Goal: Transaction & Acquisition: Obtain resource

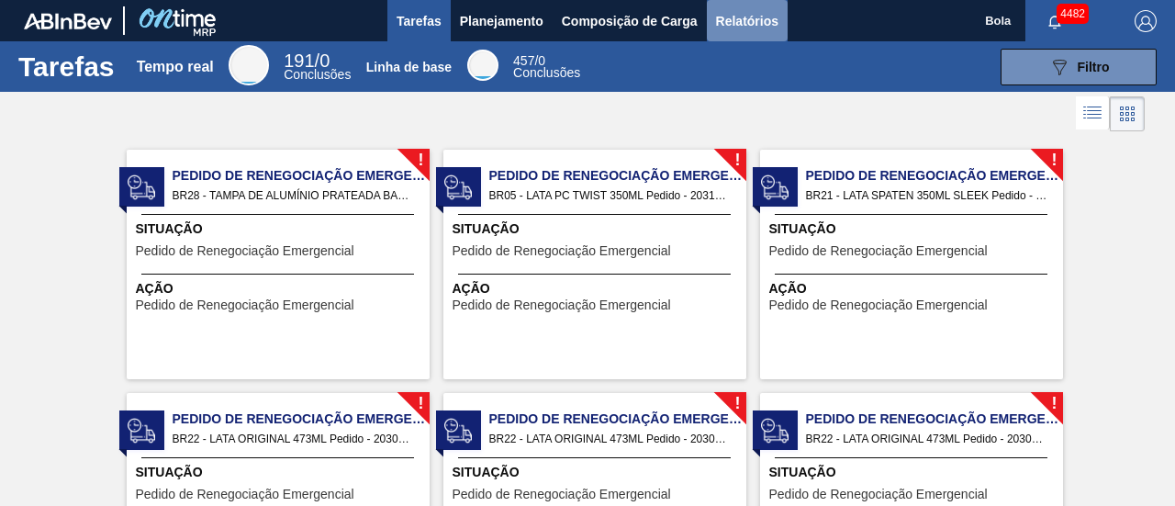
click at [762, 22] on font "Relatórios" at bounding box center [747, 21] width 62 height 15
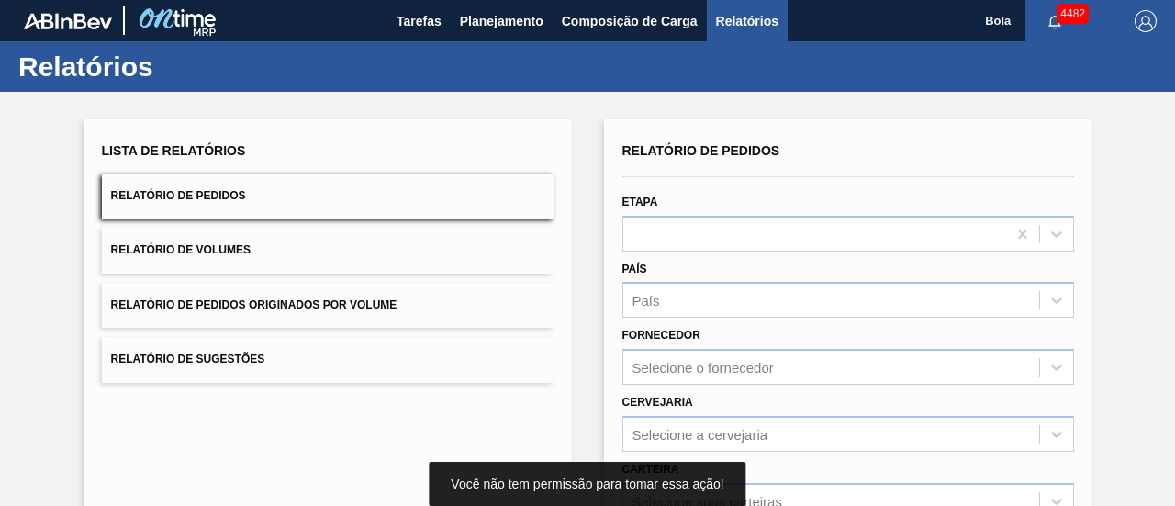
click at [723, 210] on div "Etapa" at bounding box center [848, 220] width 452 height 62
click at [732, 260] on div "País País" at bounding box center [848, 287] width 452 height 62
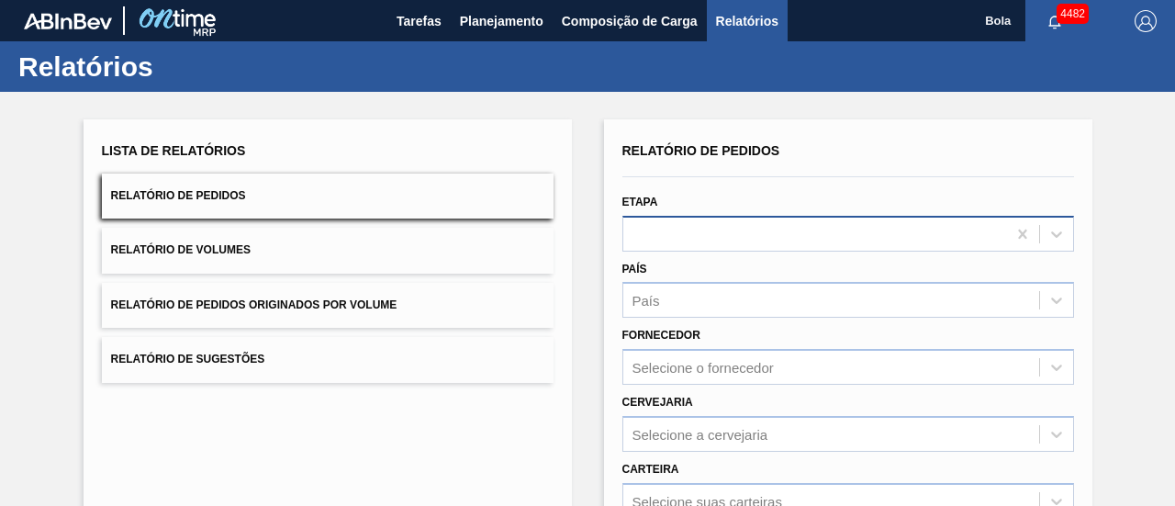
click at [746, 232] on div at bounding box center [848, 234] width 452 height 36
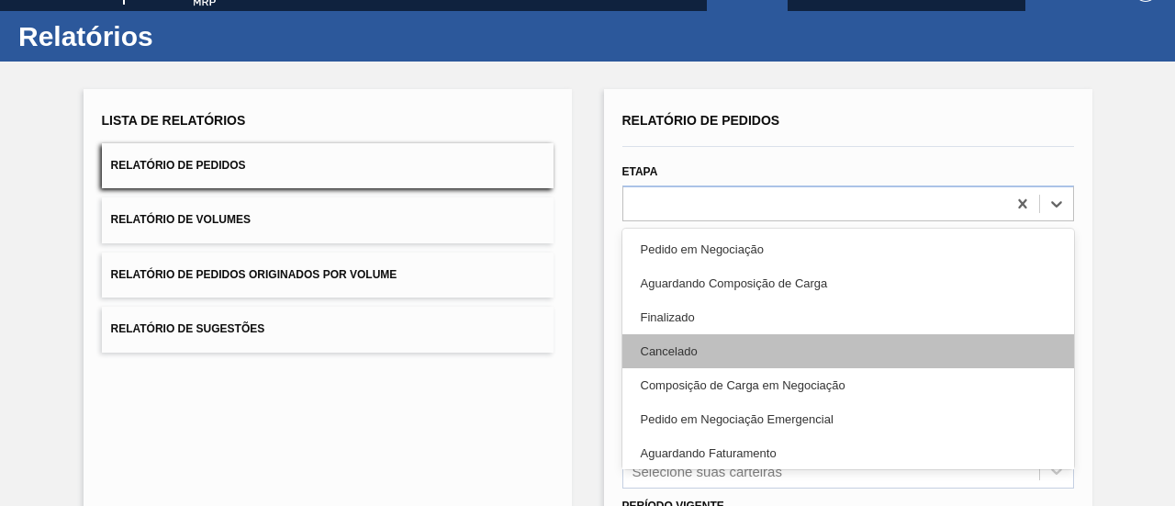
scroll to position [35, 0]
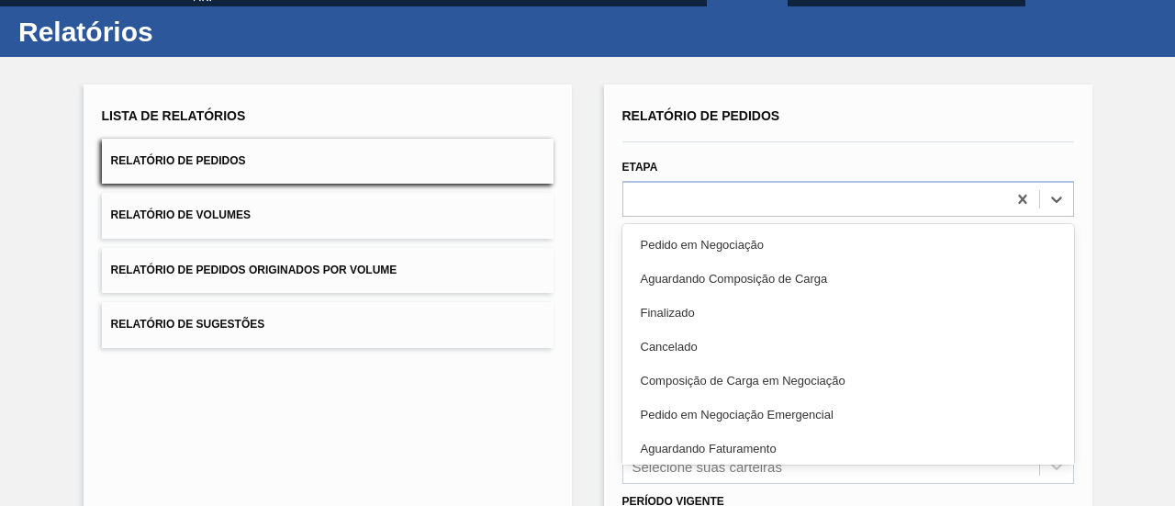
drag, startPoint x: 743, startPoint y: 442, endPoint x: 734, endPoint y: 423, distance: 20.1
click at [741, 436] on div "Aguardando Faturamento" at bounding box center [848, 448] width 452 height 34
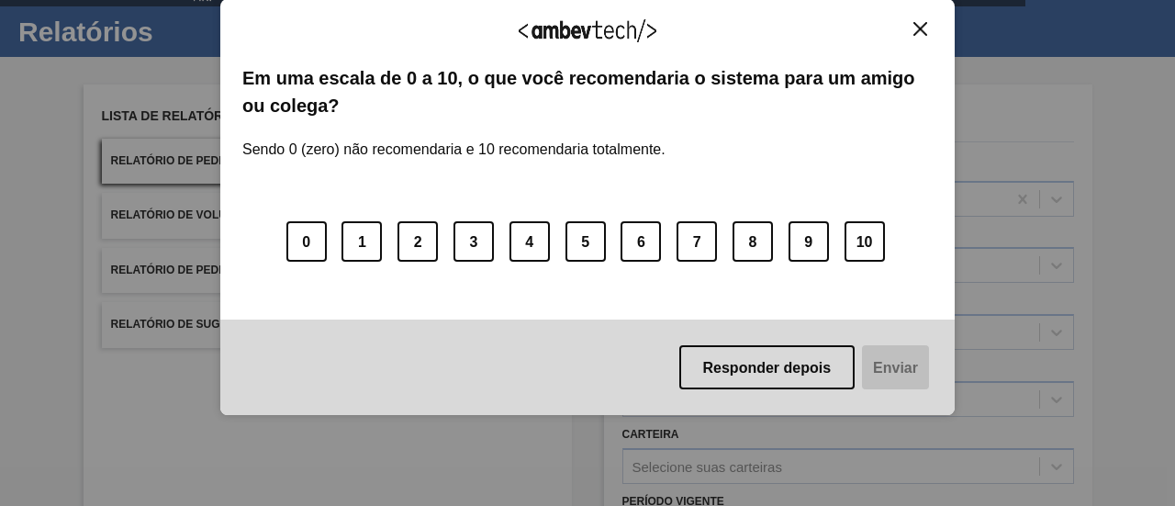
click at [711, 262] on button "7" at bounding box center [697, 241] width 40 height 40
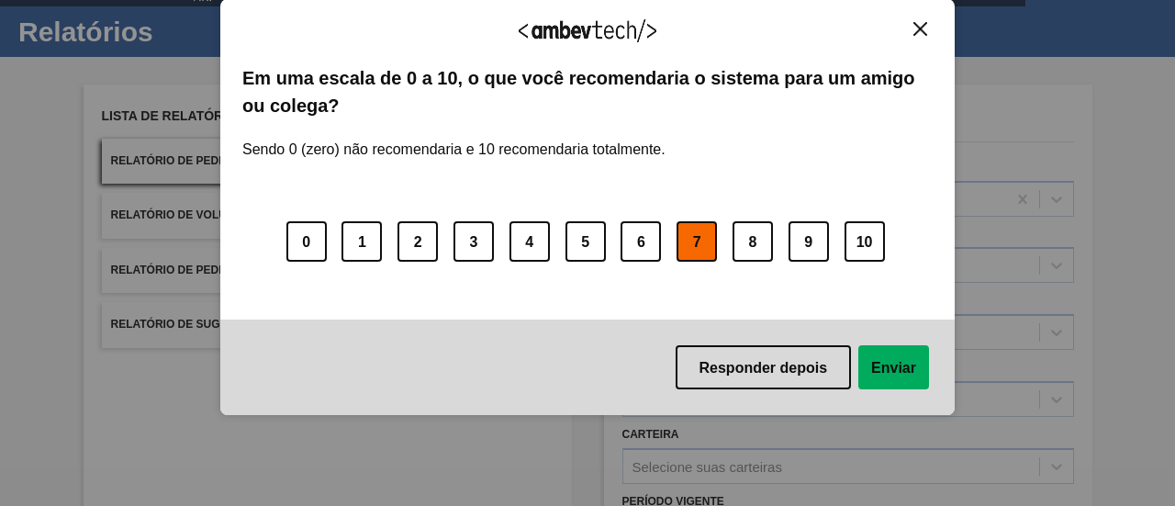
click at [924, 17] on div "Agradecemos seu feedback! Em uma escala de 0 a 10, o que você recomendaria o si…" at bounding box center [587, 207] width 734 height 417
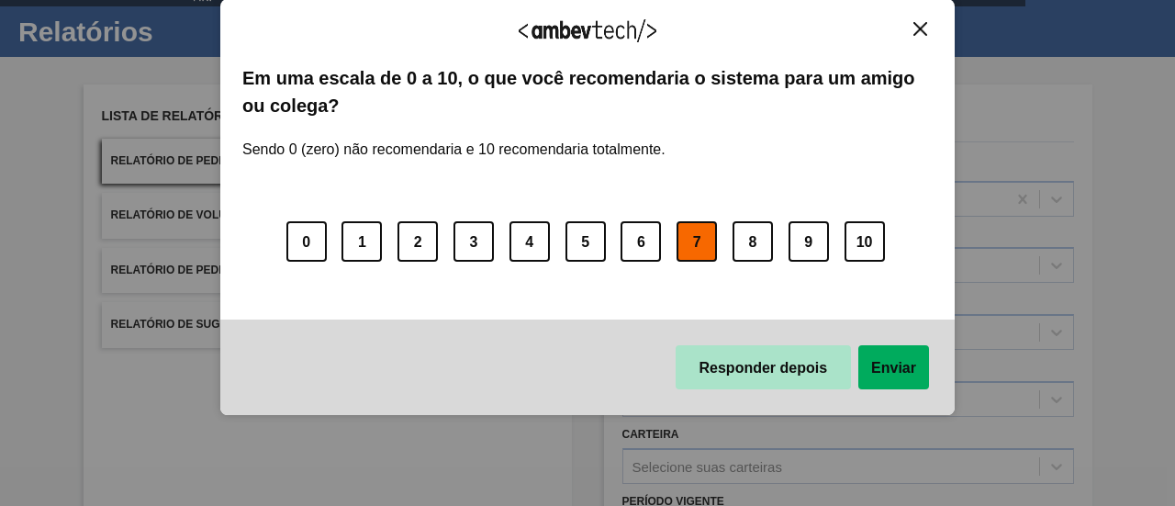
click at [743, 353] on button "Responder depois" at bounding box center [764, 367] width 176 height 44
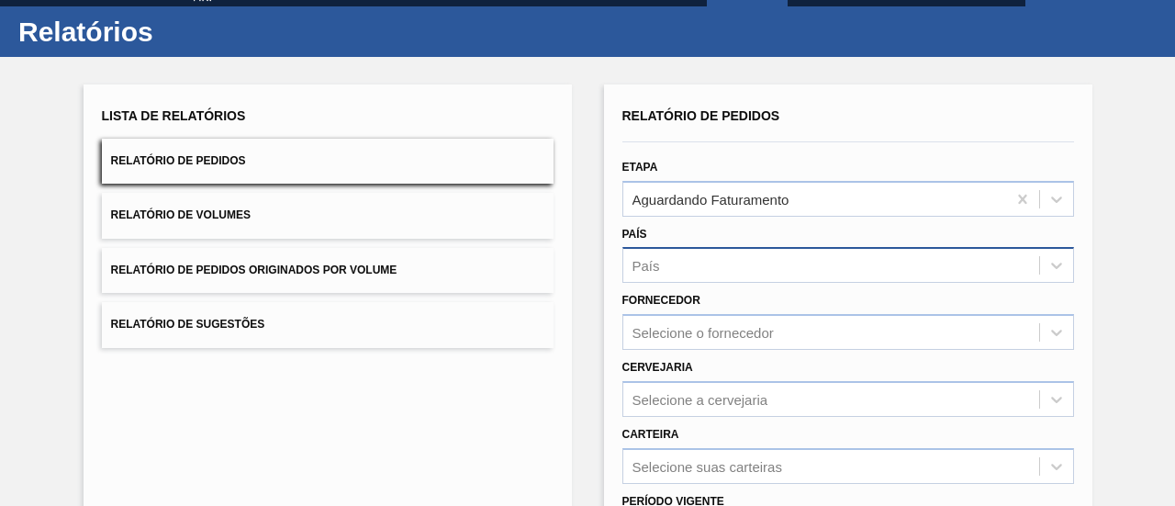
click at [685, 264] on div "País" at bounding box center [831, 265] width 416 height 27
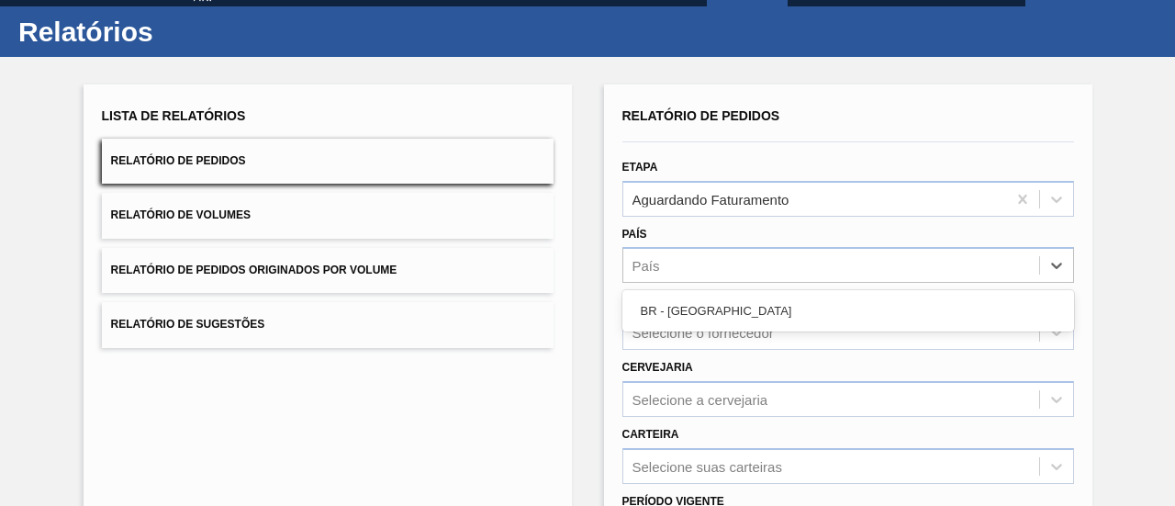
click at [686, 311] on font "BR - [GEOGRAPHIC_DATA]" at bounding box center [716, 311] width 151 height 14
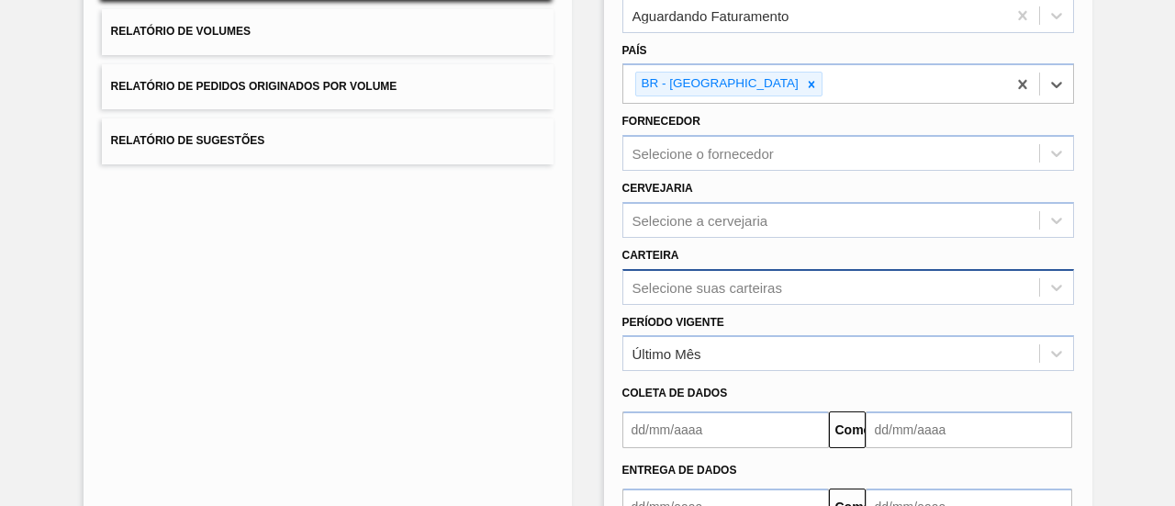
click at [690, 283] on div "Selecione suas carteiras" at bounding box center [848, 287] width 452 height 36
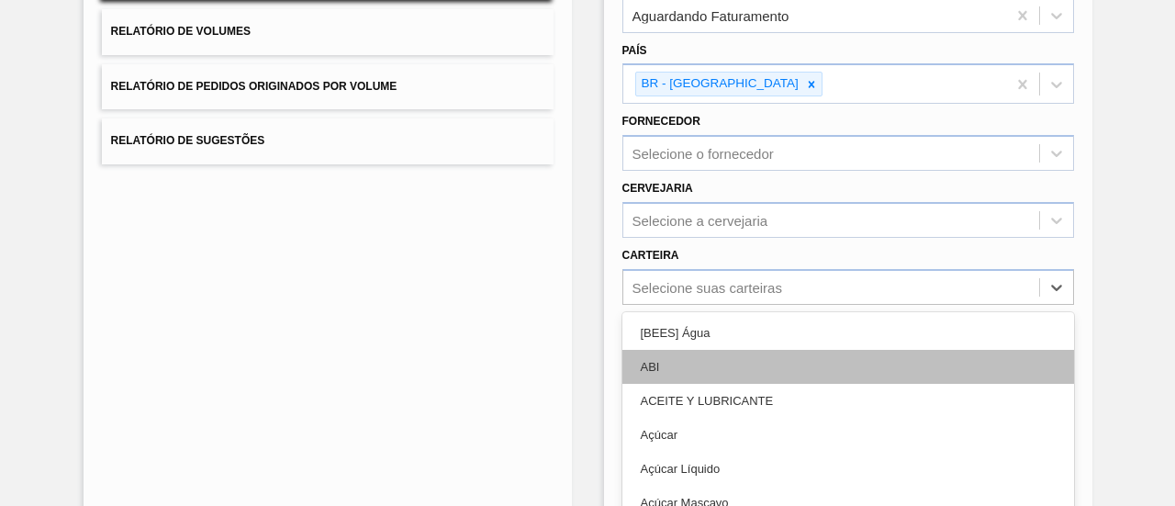
scroll to position [305, 0]
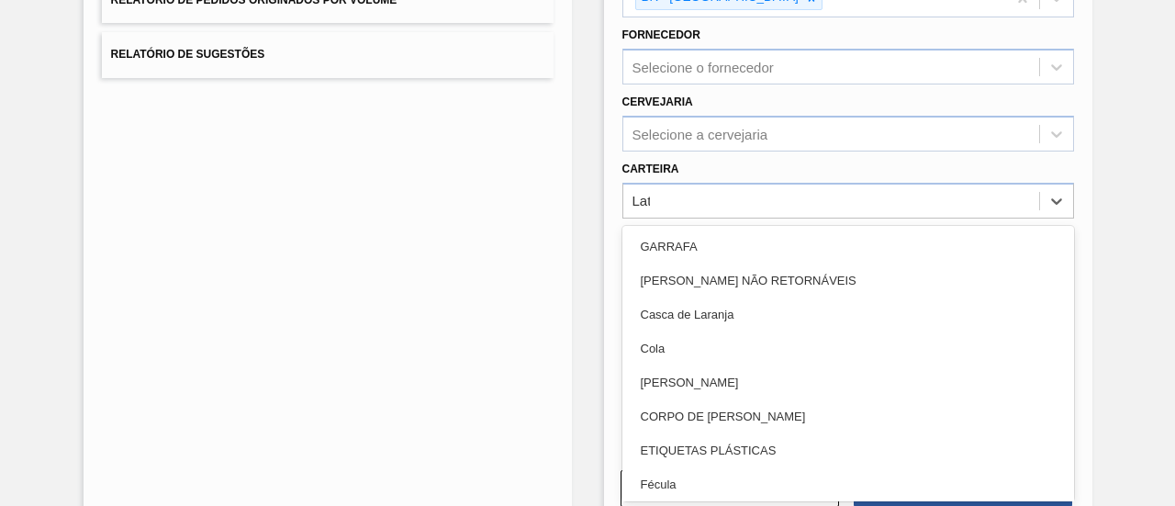
type input "Lata"
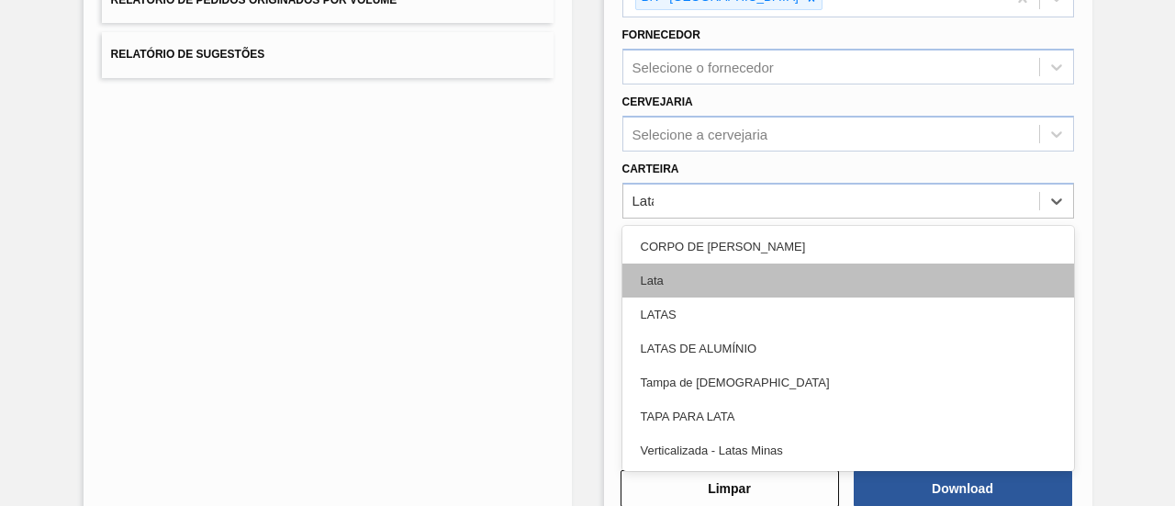
click at [676, 286] on div "Lata" at bounding box center [848, 280] width 452 height 34
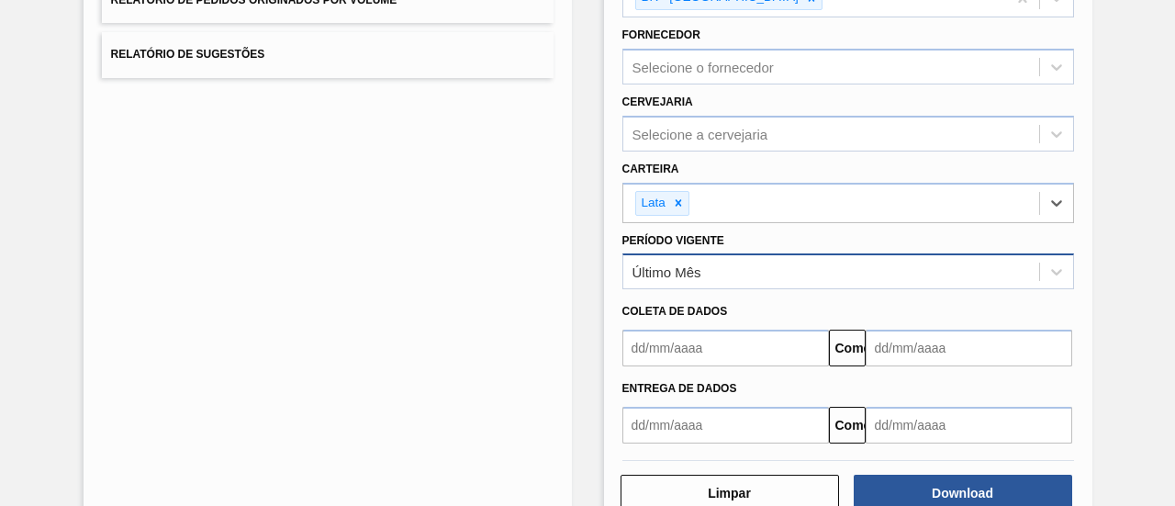
click at [706, 267] on div "Último Mês" at bounding box center [831, 272] width 416 height 27
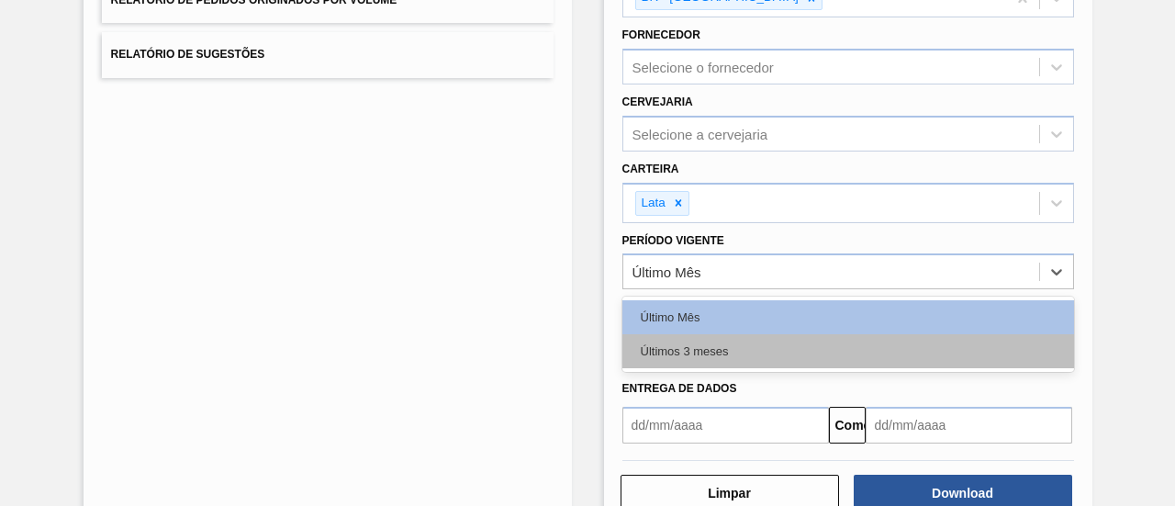
click at [722, 339] on div "Últimos 3 meses" at bounding box center [848, 351] width 452 height 34
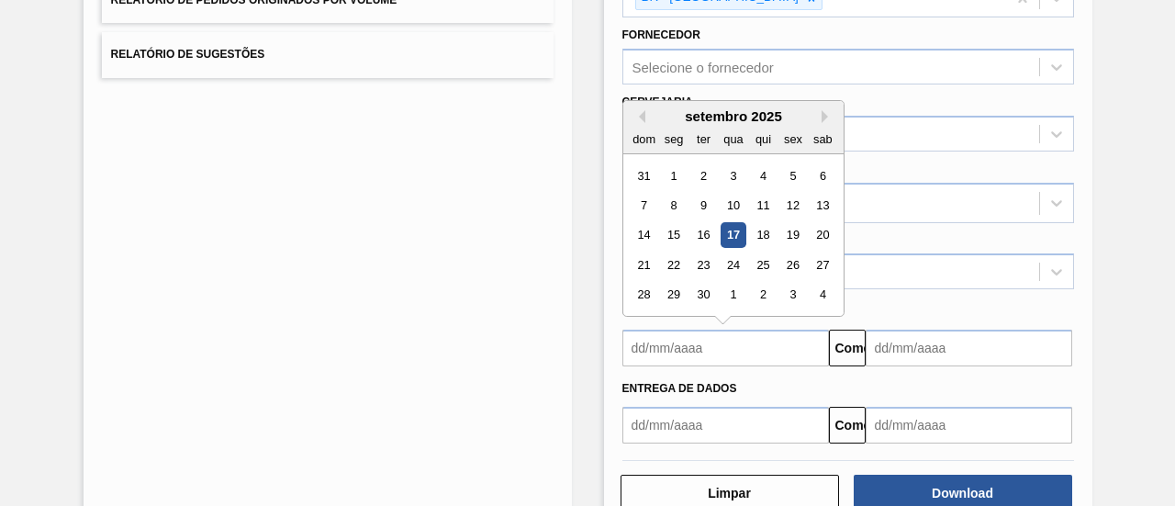
click at [730, 342] on input "text" at bounding box center [725, 348] width 207 height 37
drag, startPoint x: 734, startPoint y: 227, endPoint x: 899, endPoint y: 341, distance: 200.7
click at [734, 229] on font "17" at bounding box center [732, 236] width 13 height 14
type input "[DATE]"
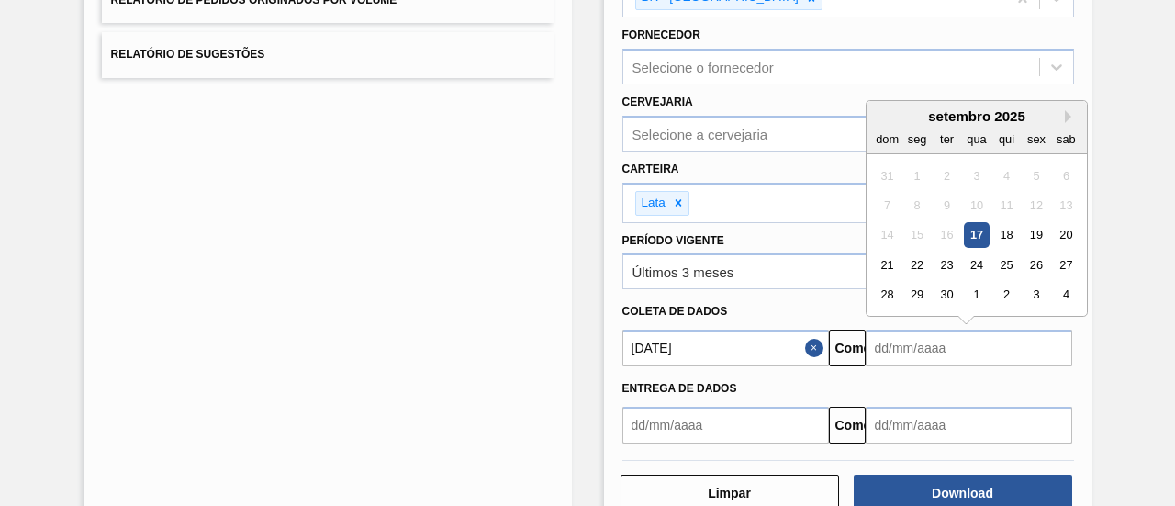
click at [924, 344] on input "text" at bounding box center [969, 348] width 207 height 37
click at [1065, 110] on button "Próximo mês" at bounding box center [1071, 116] width 13 height 13
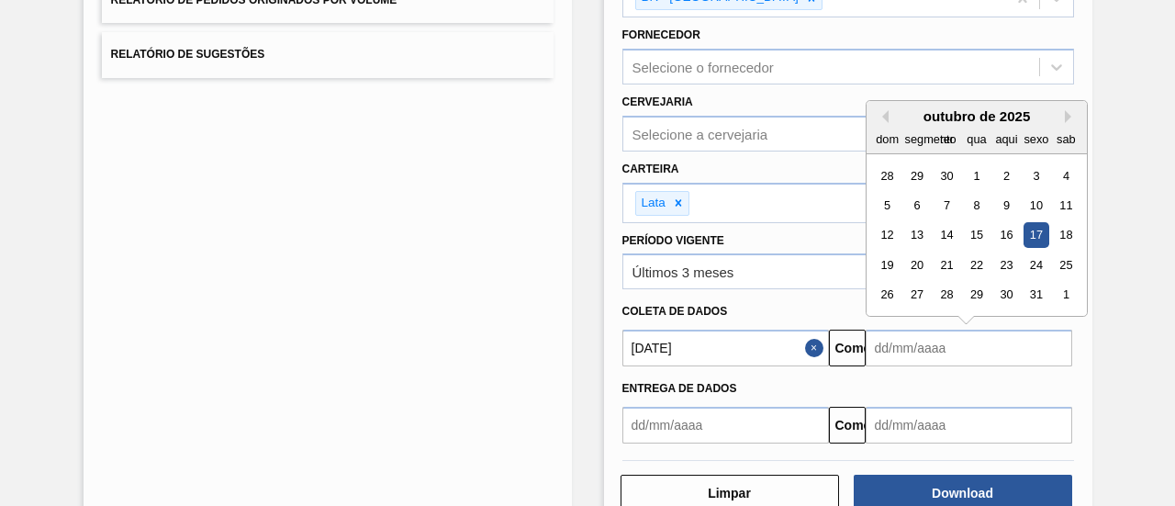
drag, startPoint x: 1065, startPoint y: 109, endPoint x: 1043, endPoint y: 140, distance: 37.5
click at [1065, 110] on button "Próximo mês" at bounding box center [1071, 116] width 13 height 13
drag, startPoint x: 921, startPoint y: 266, endPoint x: 942, endPoint y: 289, distance: 31.2
click at [922, 265] on div "17" at bounding box center [916, 264] width 25 height 25
type input "[DATE]"
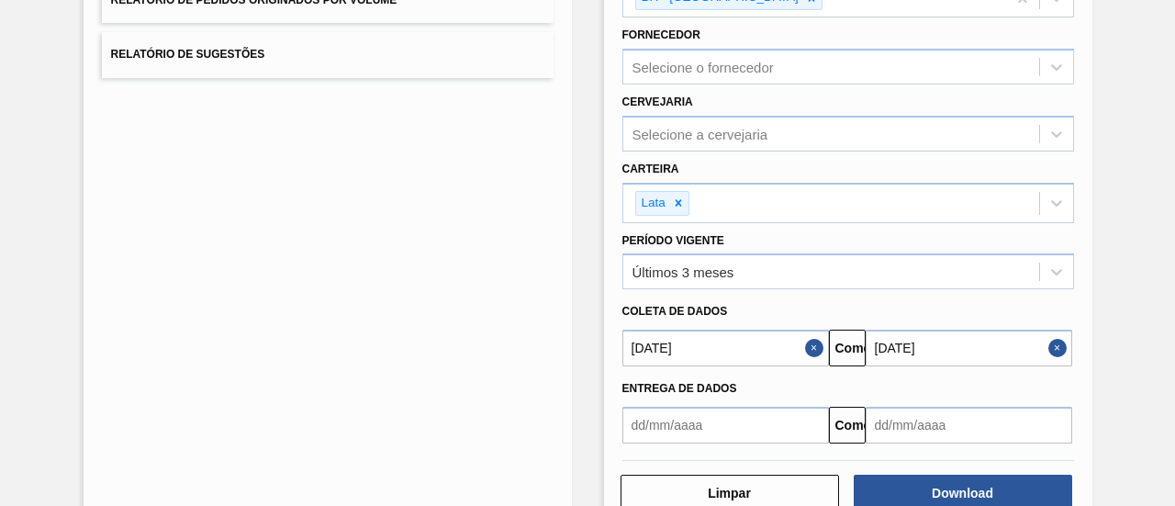
click at [1102, 378] on div "Lista de Relatórios Relatório de Pedidos Relatório de Volumes Relatório de Pedi…" at bounding box center [587, 170] width 1175 height 767
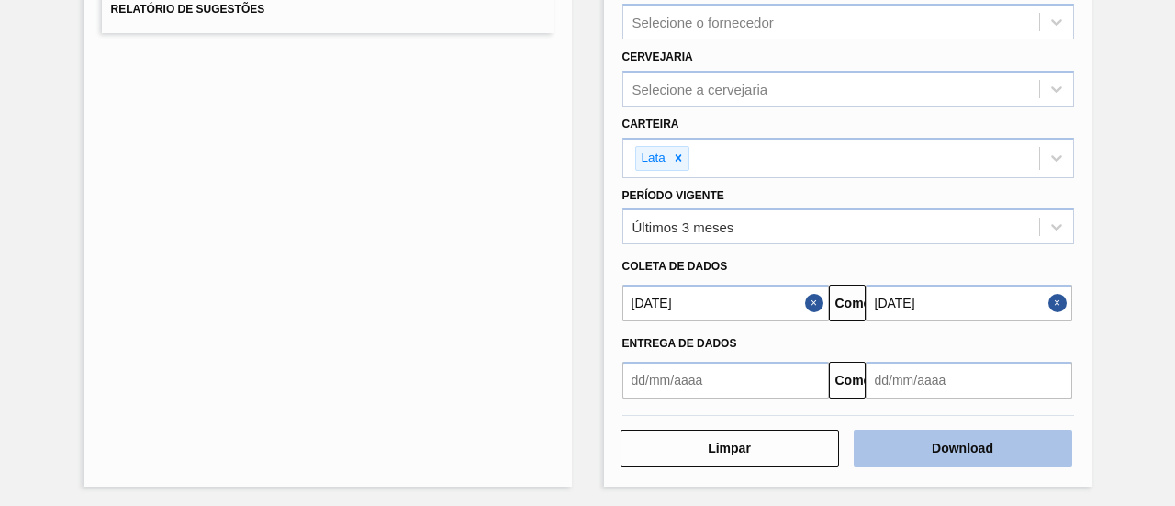
click at [909, 442] on button "Download" at bounding box center [963, 448] width 218 height 37
